Goal: Transaction & Acquisition: Subscribe to service/newsletter

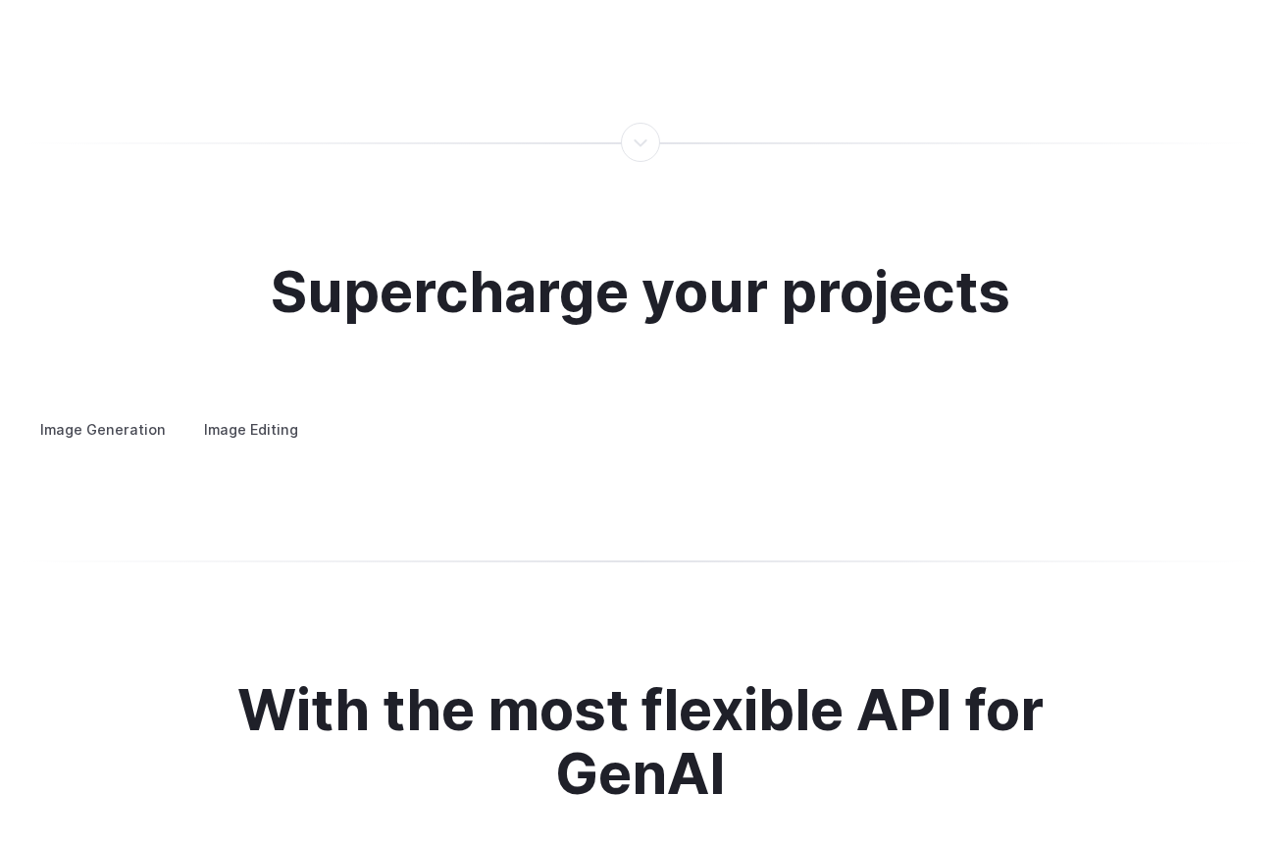
scroll to position [3657, 0]
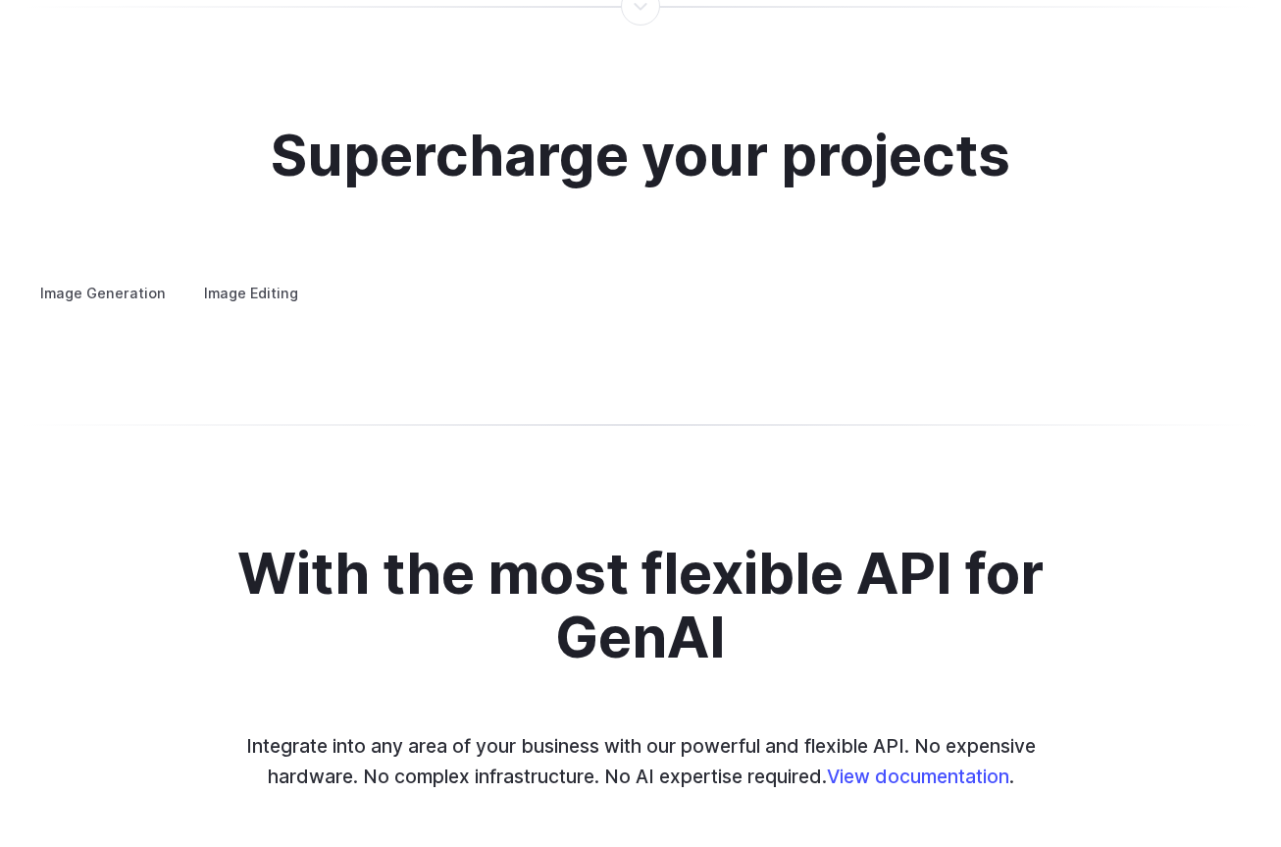
click at [231, 276] on label "Image Editing" at bounding box center [251, 293] width 128 height 34
click at [131, 279] on label "Image Generation" at bounding box center [103, 293] width 159 height 34
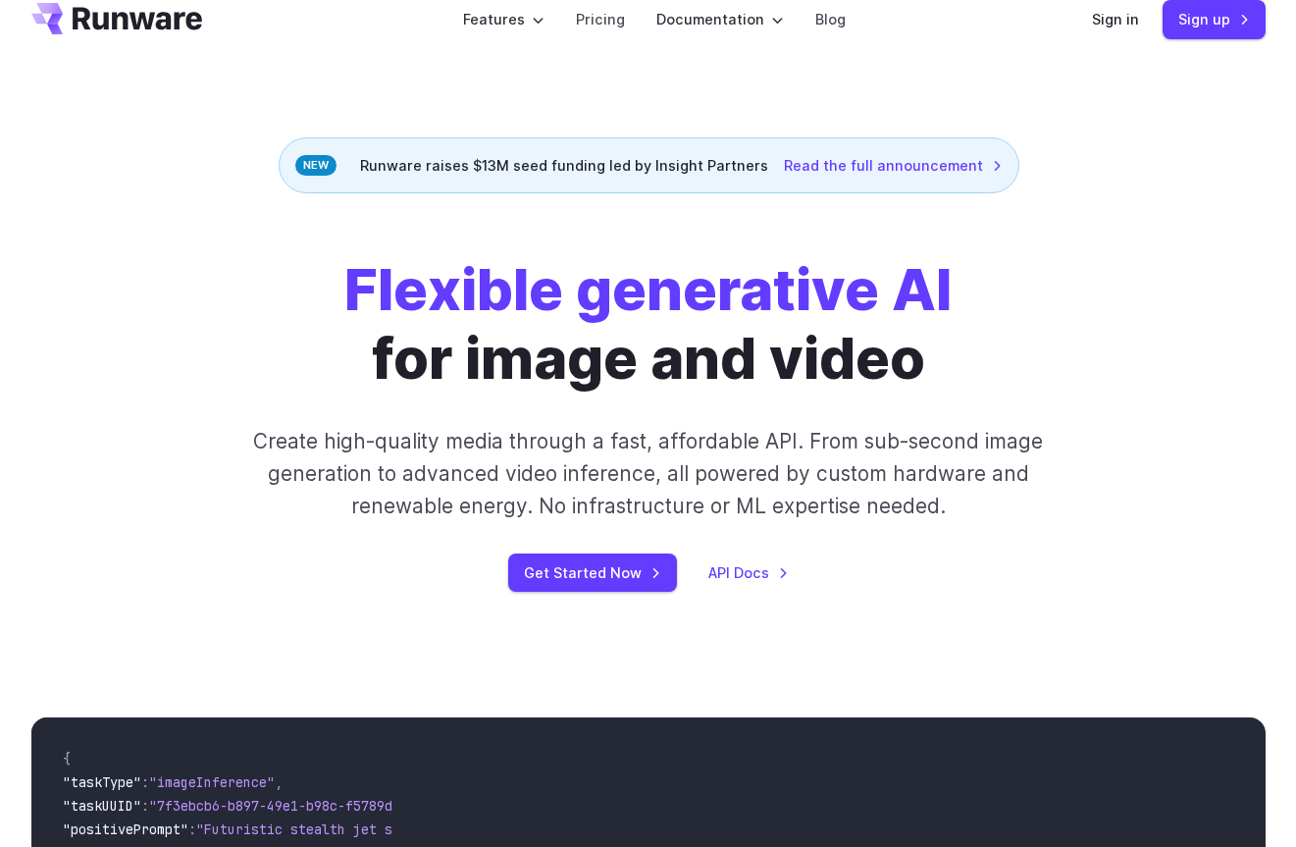
scroll to position [0, 0]
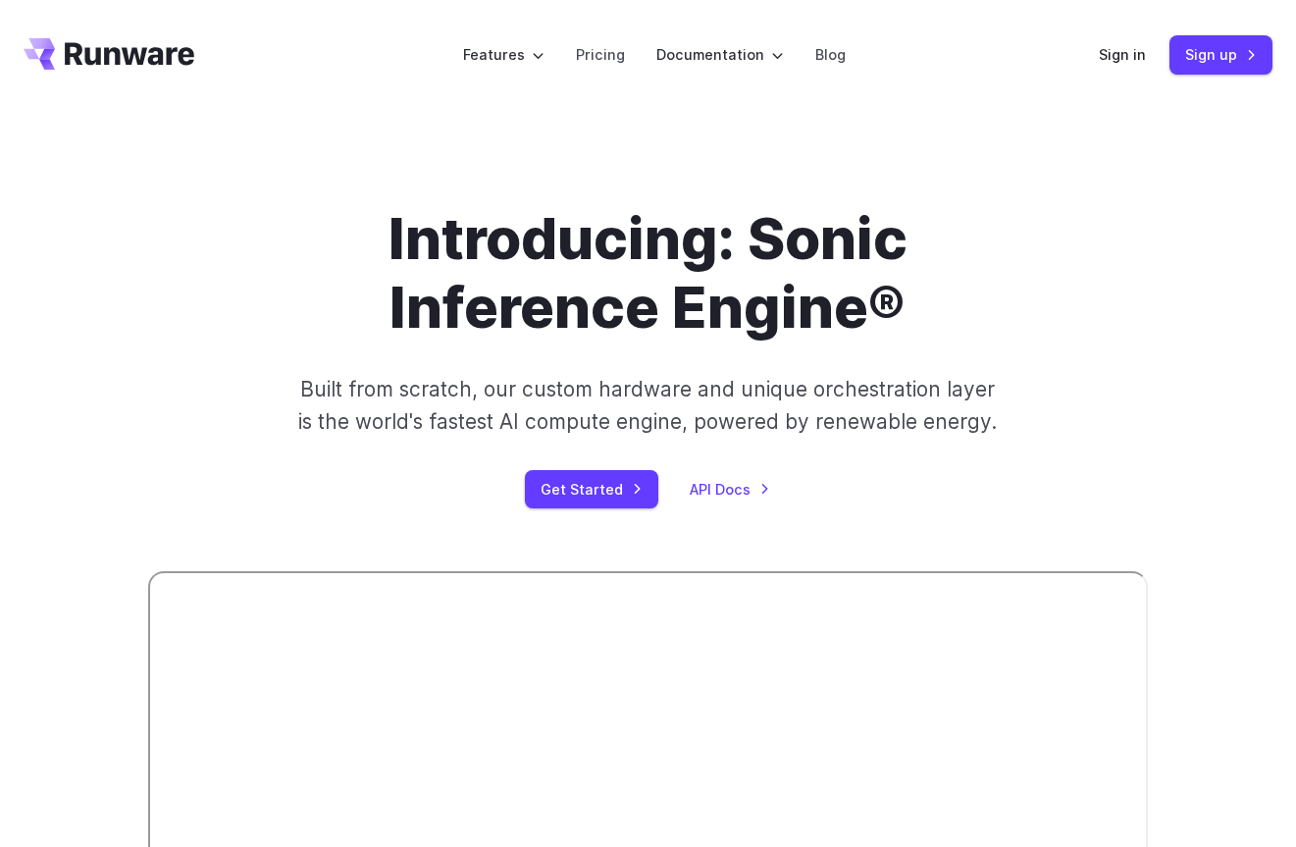
click at [184, 422] on div "Introducing: Sonic Inference Engine® Built from scratch, our custom hardware an…" at bounding box center [647, 356] width 999 height 304
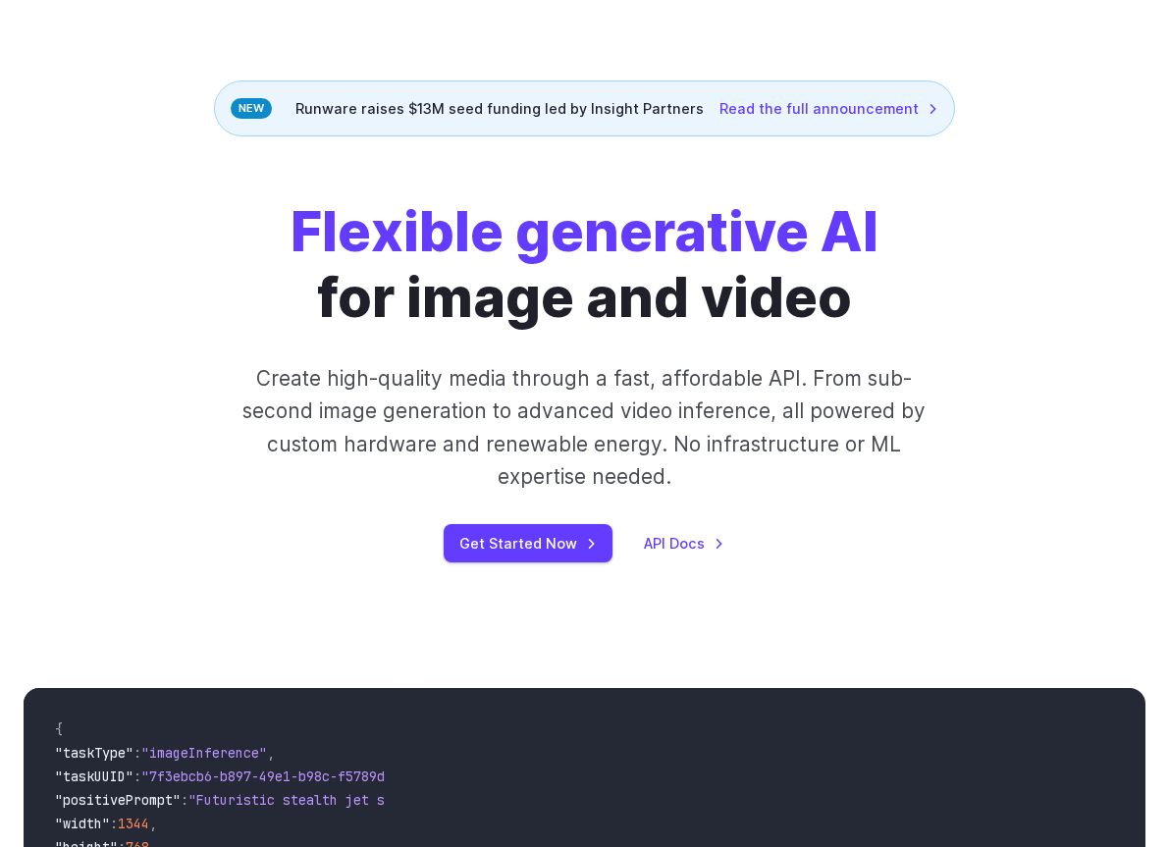
scroll to position [94, 0]
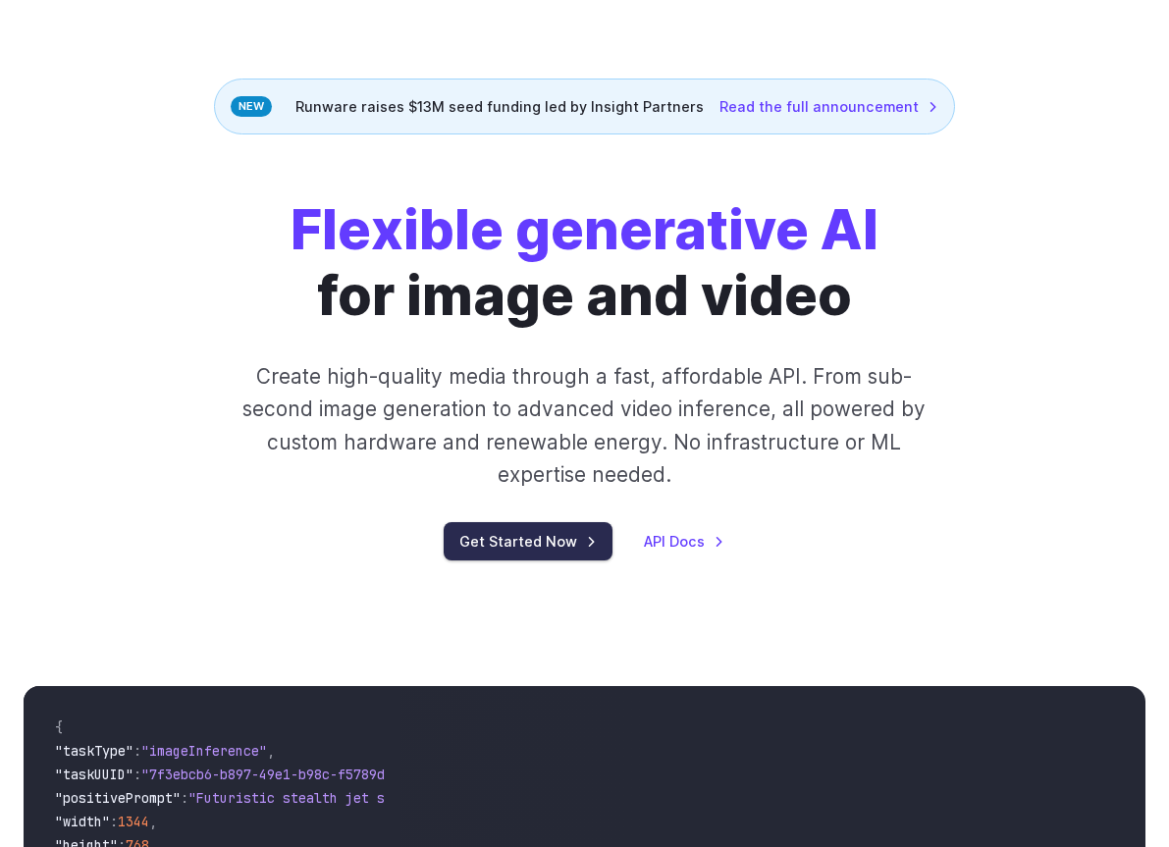
click at [481, 532] on link "Get Started Now" at bounding box center [527, 541] width 169 height 38
